Goal: Task Accomplishment & Management: Use online tool/utility

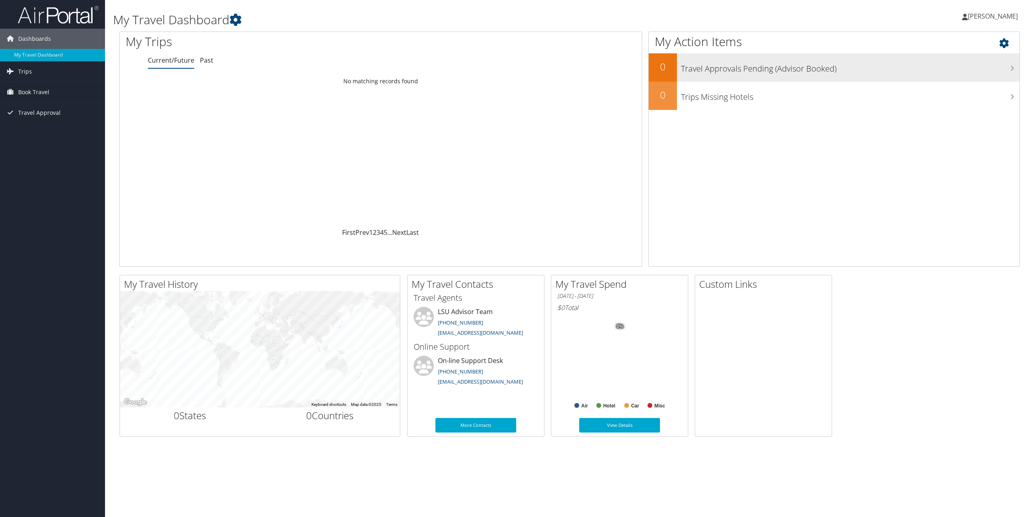
click at [760, 75] on div "Travel Approvals Pending (Advisor Booked)" at bounding box center [848, 67] width 343 height 28
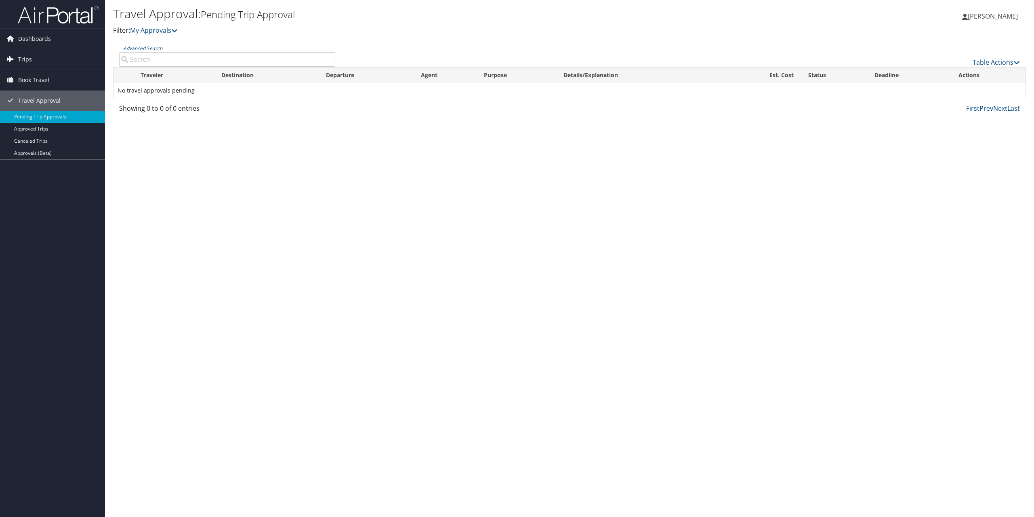
click at [52, 65] on link "Trips" at bounding box center [52, 59] width 105 height 20
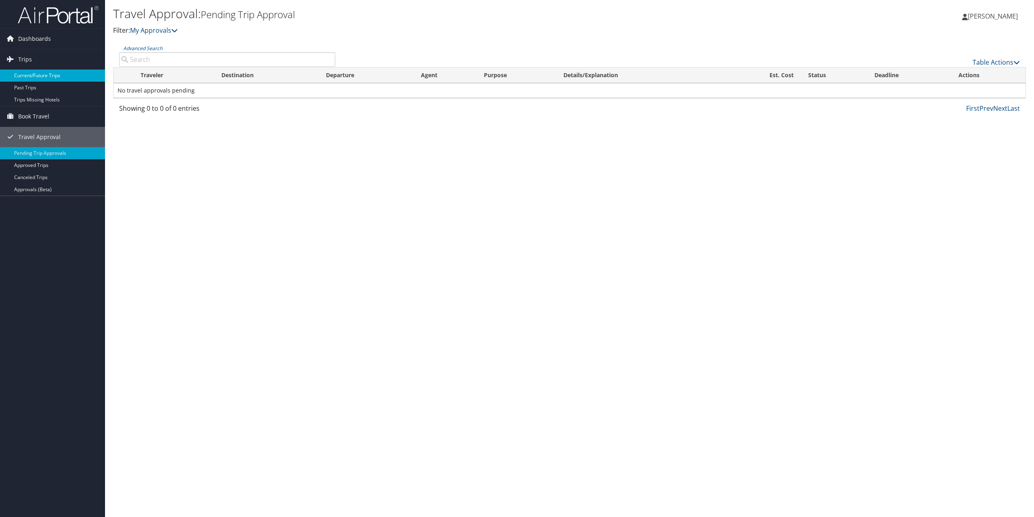
click at [54, 80] on link "Current/Future Trips" at bounding box center [52, 75] width 105 height 12
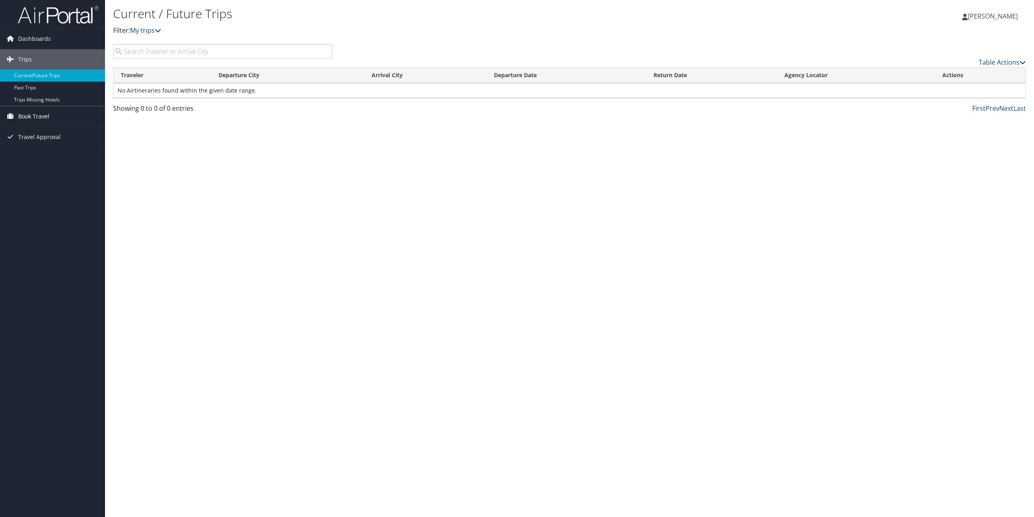
click at [28, 116] on span "Book Travel" at bounding box center [33, 116] width 31 height 20
click at [65, 147] on link "Book/Manage Online Trips" at bounding box center [52, 145] width 105 height 12
